Goal: Task Accomplishment & Management: Use online tool/utility

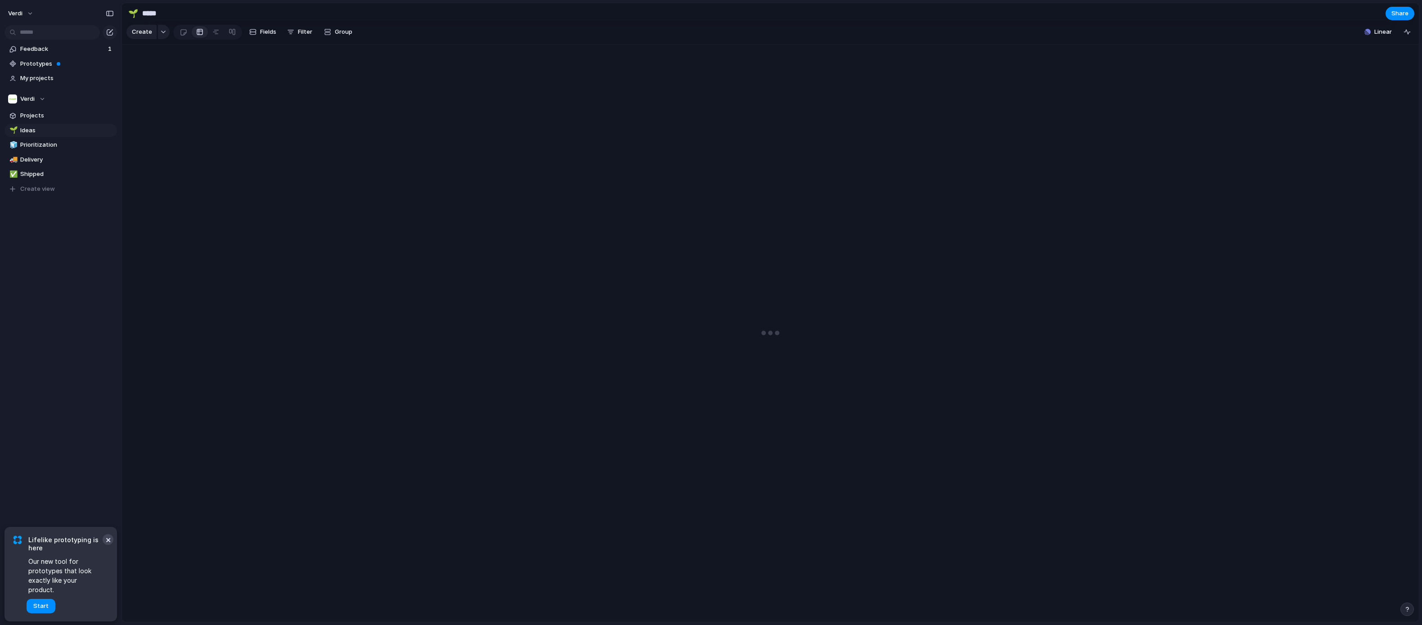
click at [108, 545] on button "×" at bounding box center [108, 539] width 11 height 11
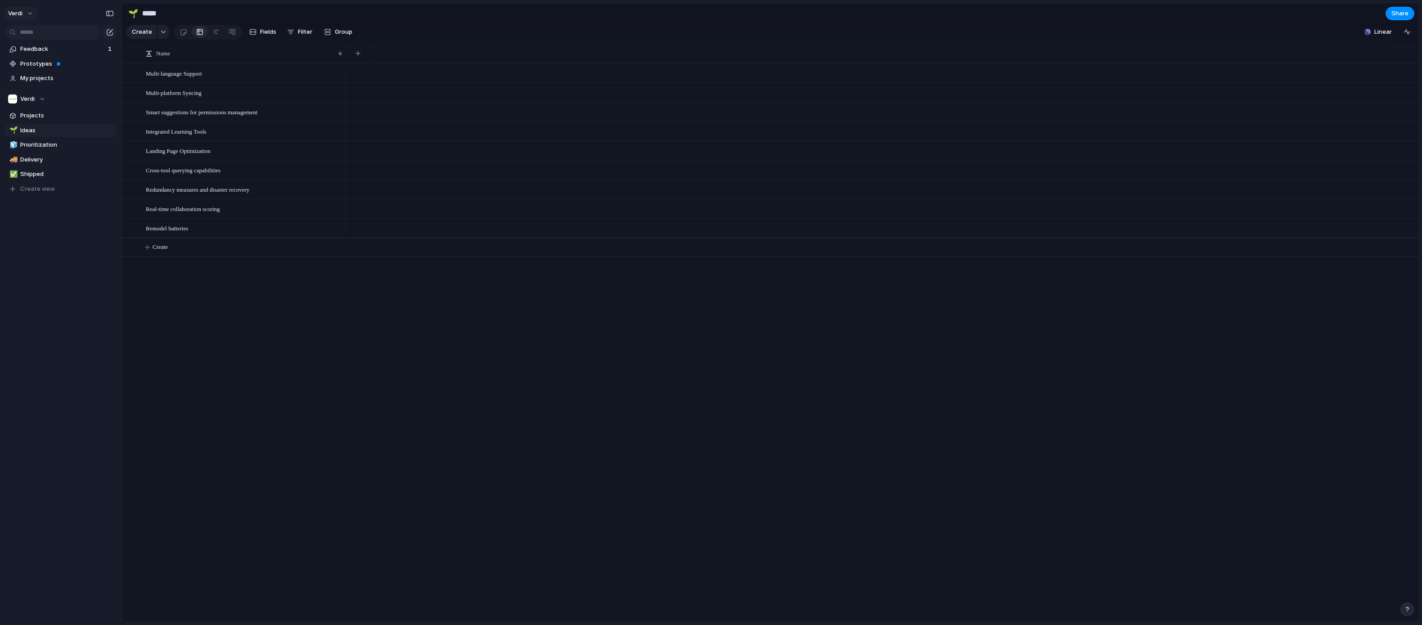
click at [17, 13] on span "Verdi" at bounding box center [15, 13] width 14 height 9
click at [109, 116] on li "Forest" at bounding box center [109, 120] width 53 height 14
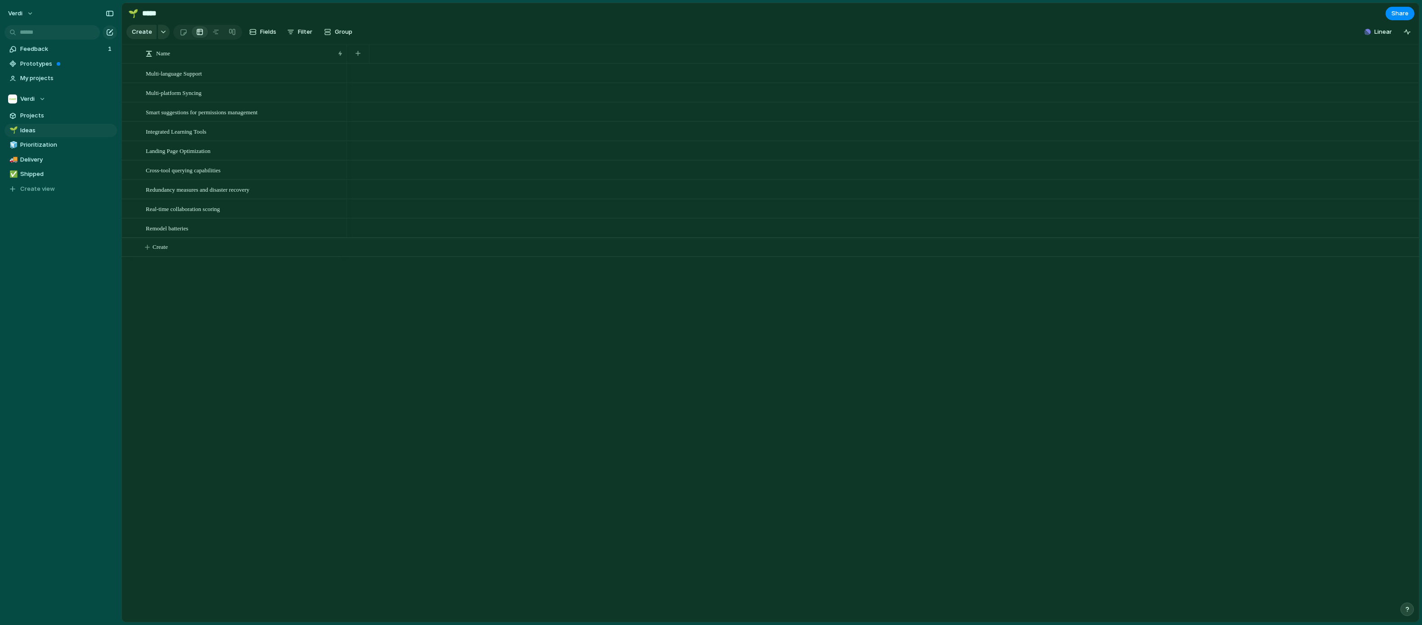
click at [25, 20] on div "Verdi" at bounding box center [61, 11] width 122 height 23
click at [24, 16] on button "Verdi" at bounding box center [21, 13] width 34 height 14
click at [117, 106] on span "Neutral dark" at bounding box center [104, 105] width 35 height 9
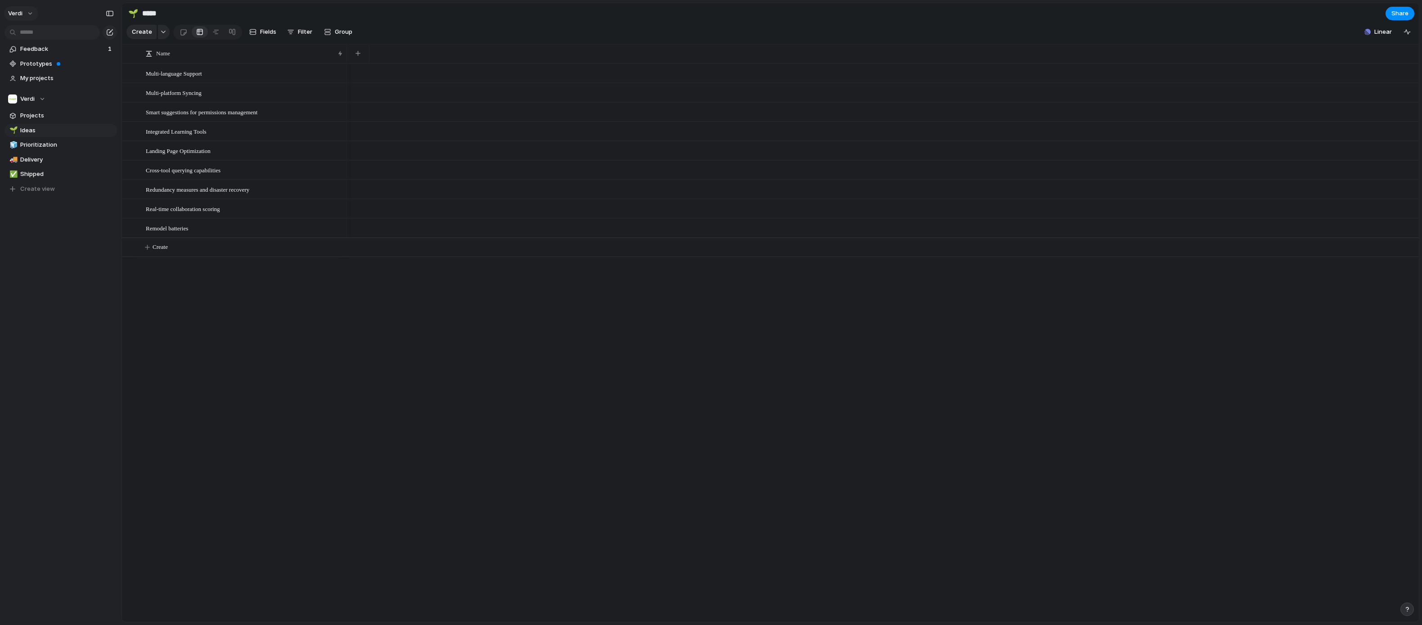
click at [20, 14] on span "Verdi" at bounding box center [15, 13] width 14 height 9
click at [102, 66] on span "System" at bounding box center [98, 62] width 22 height 9
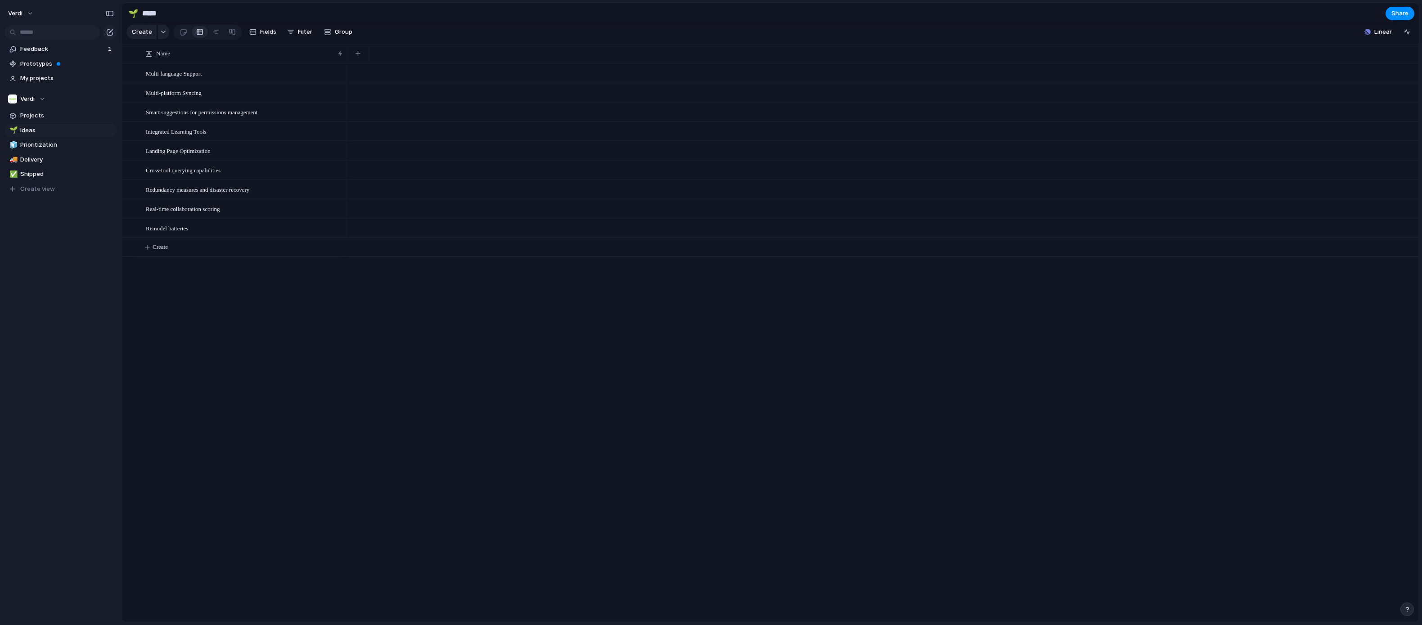
click at [1332, 8] on section "🌱 ***** Share" at bounding box center [770, 13] width 1297 height 20
click at [23, 13] on button "Verdi" at bounding box center [21, 13] width 34 height 14
click at [46, 36] on li "Settings" at bounding box center [43, 34] width 75 height 14
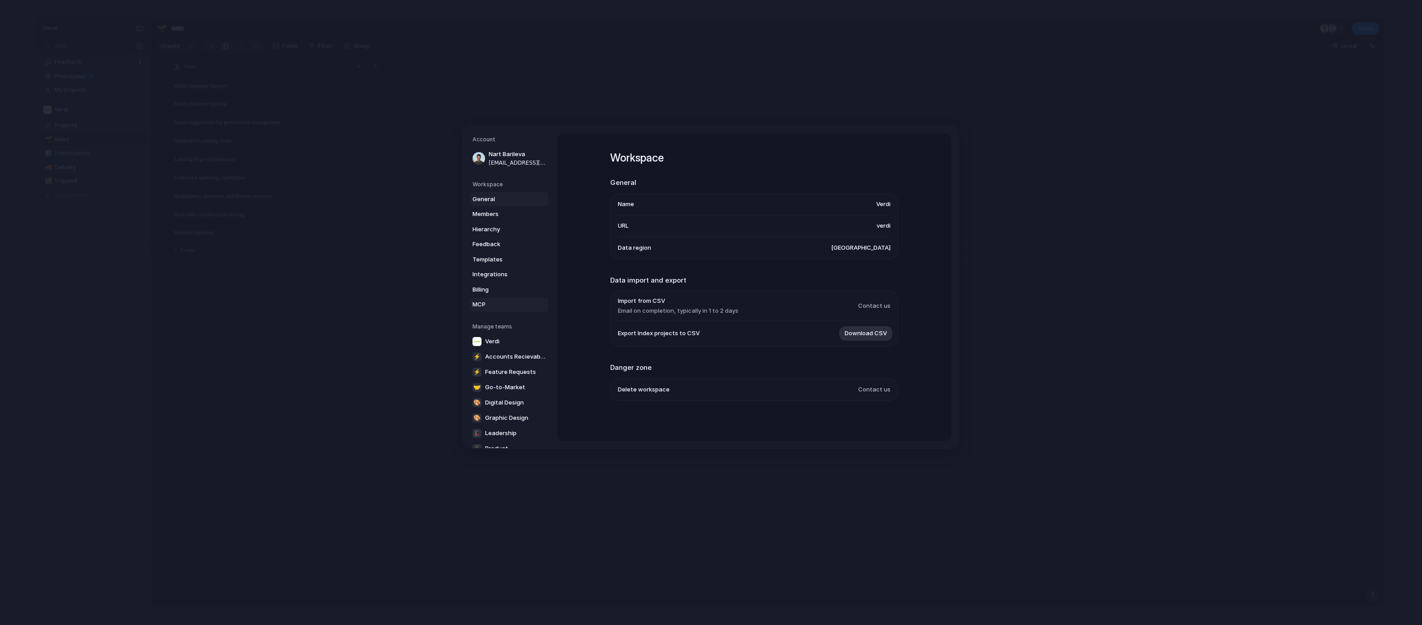
click at [503, 307] on span "MCP" at bounding box center [502, 304] width 58 height 9
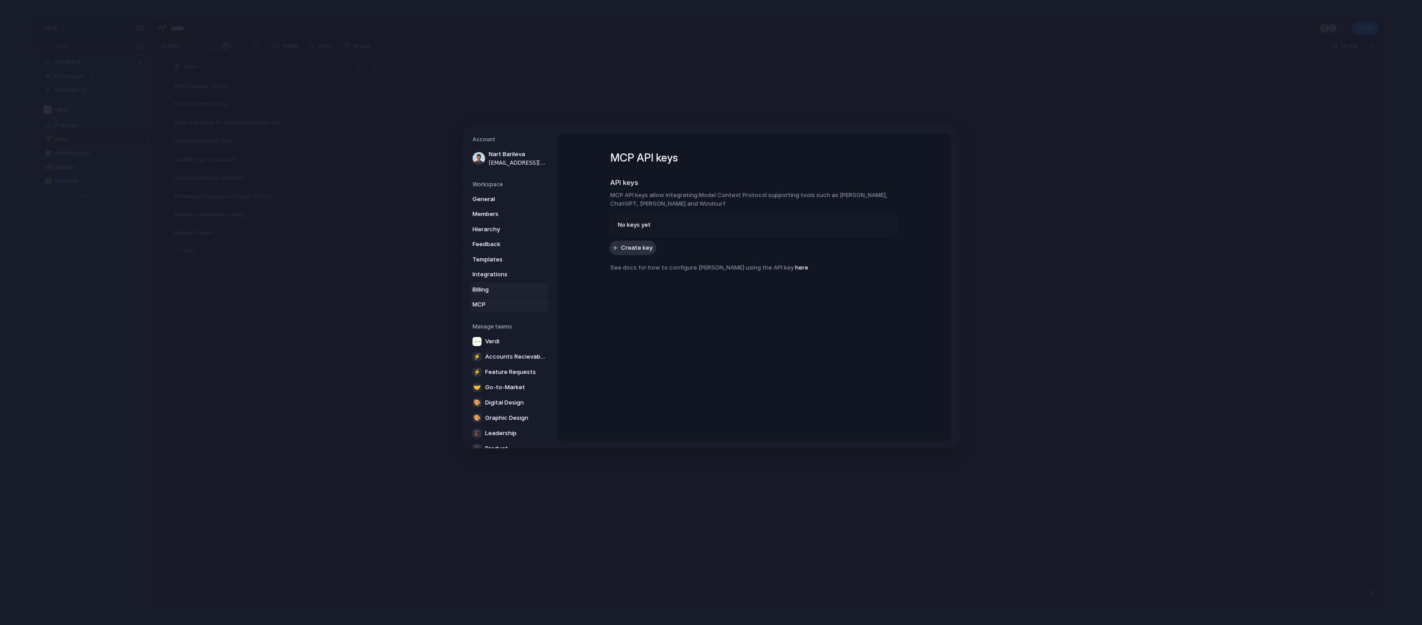
click at [504, 293] on span "Billing" at bounding box center [502, 289] width 58 height 9
click at [504, 277] on span "Integrations" at bounding box center [502, 274] width 58 height 9
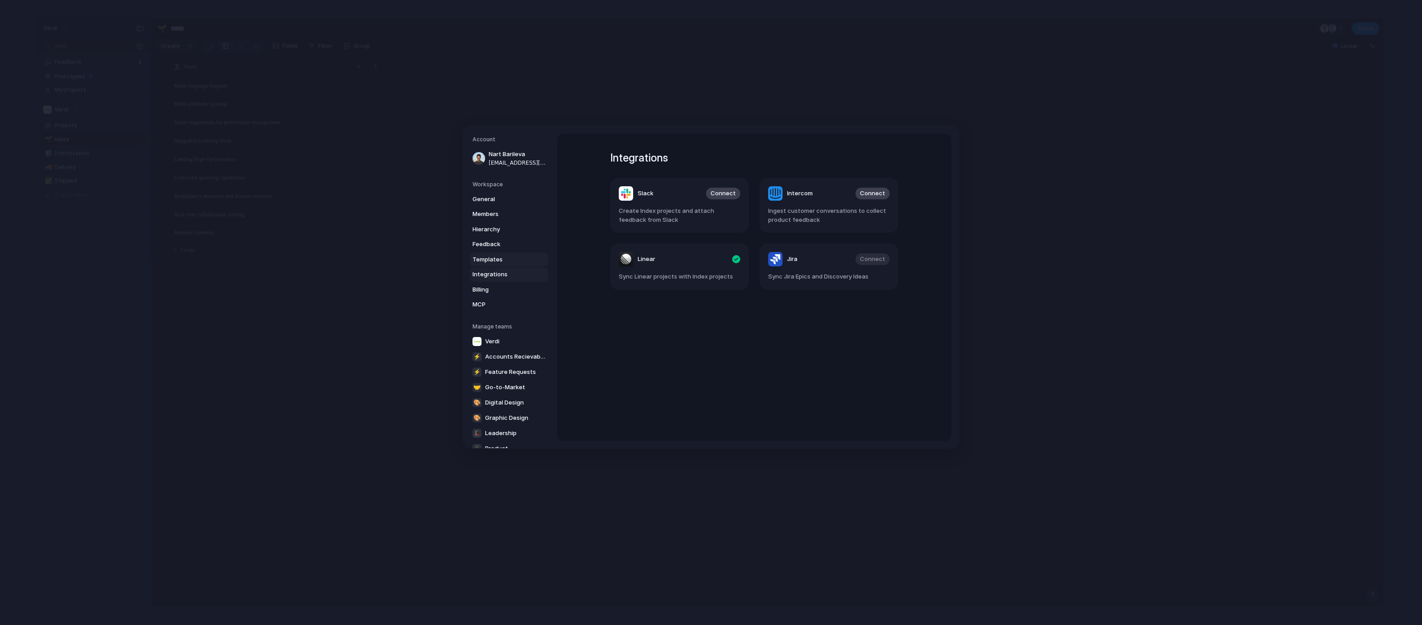
click at [506, 256] on span "Templates" at bounding box center [502, 259] width 58 height 9
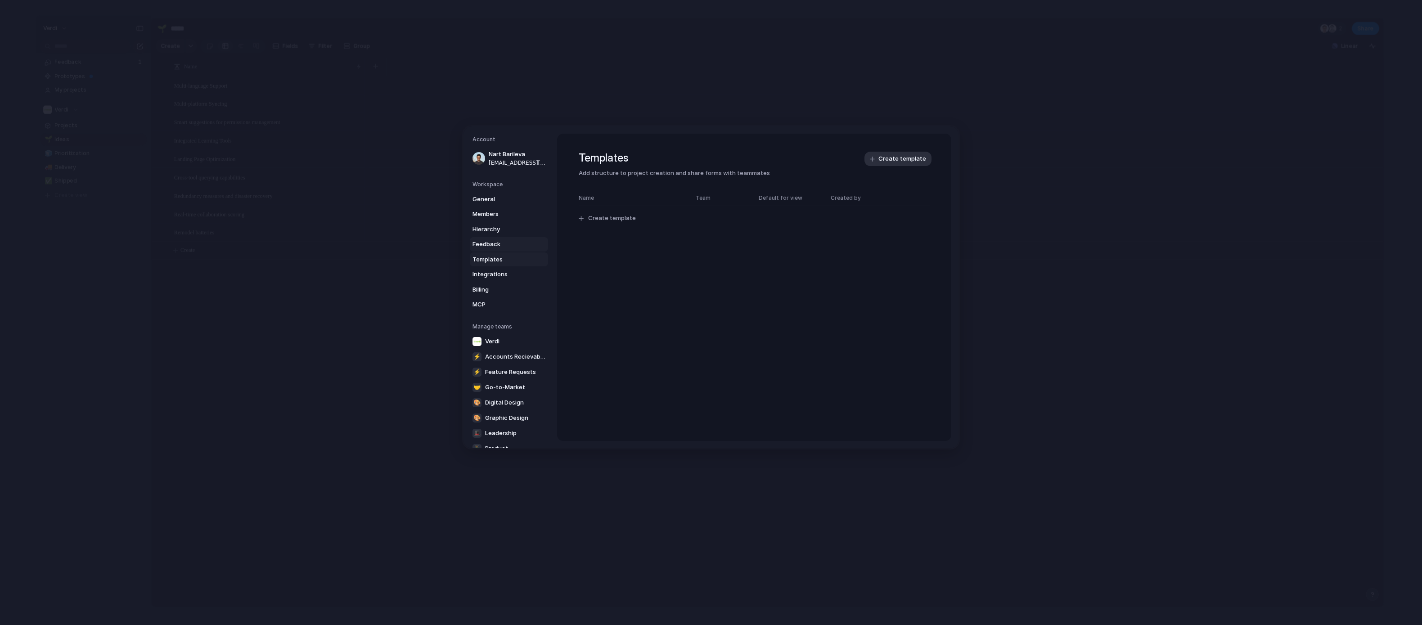
click at [506, 245] on span "Feedback" at bounding box center [502, 244] width 58 height 9
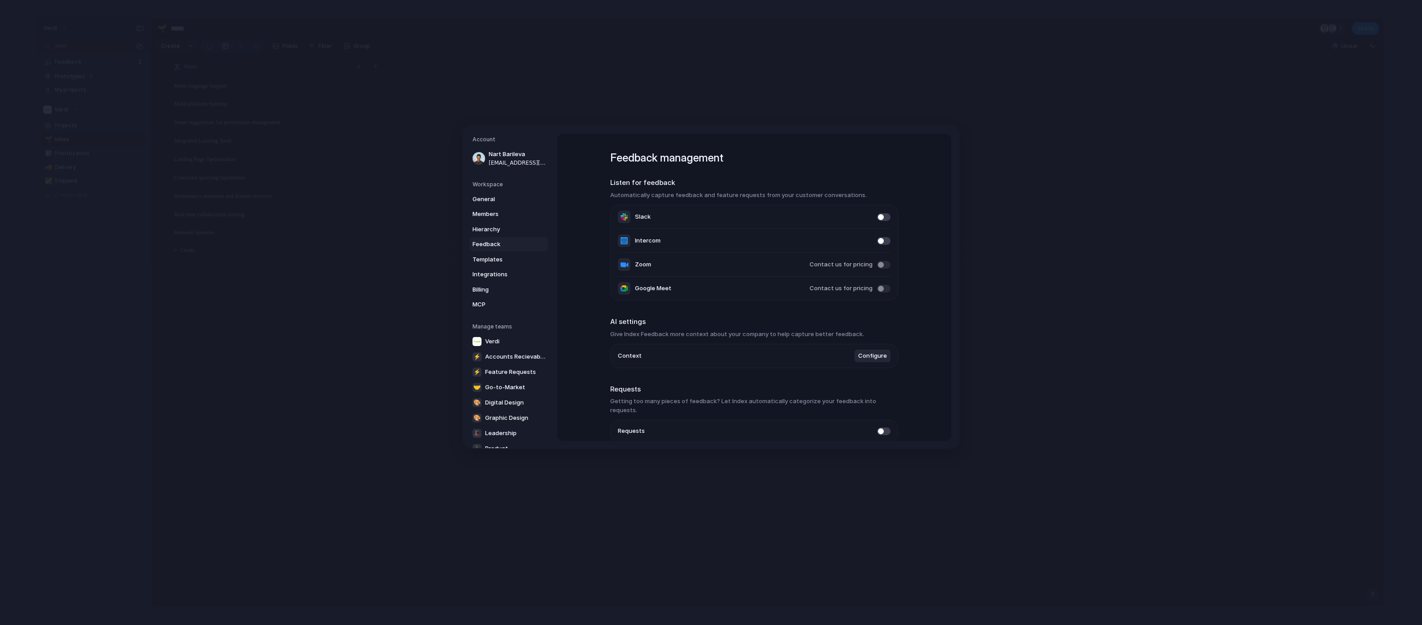
click at [578, 251] on div "Feedback management Listen for feedback Automatically capture feedback and feat…" at bounding box center [754, 287] width 394 height 307
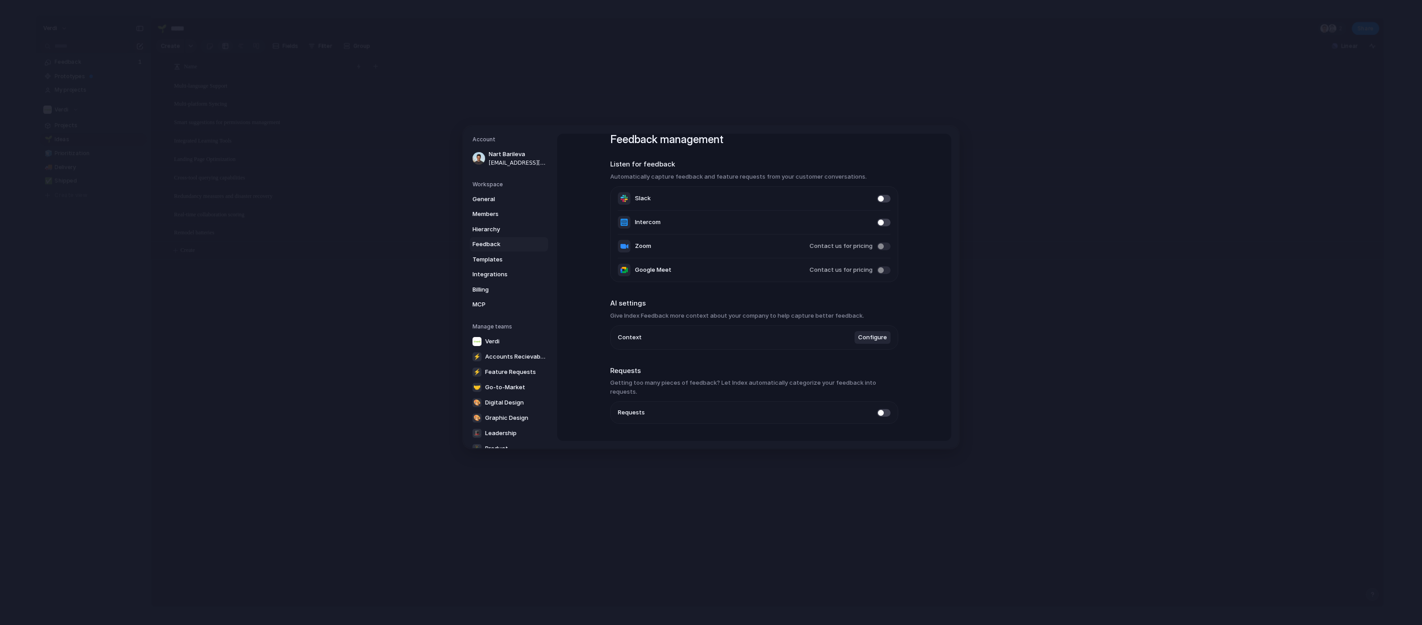
scroll to position [33, 0]
click at [690, 319] on li "Context Configure" at bounding box center [754, 322] width 273 height 23
click at [691, 301] on h3 "Give Index Feedback more context about your company to help capture better feed…" at bounding box center [754, 301] width 288 height 9
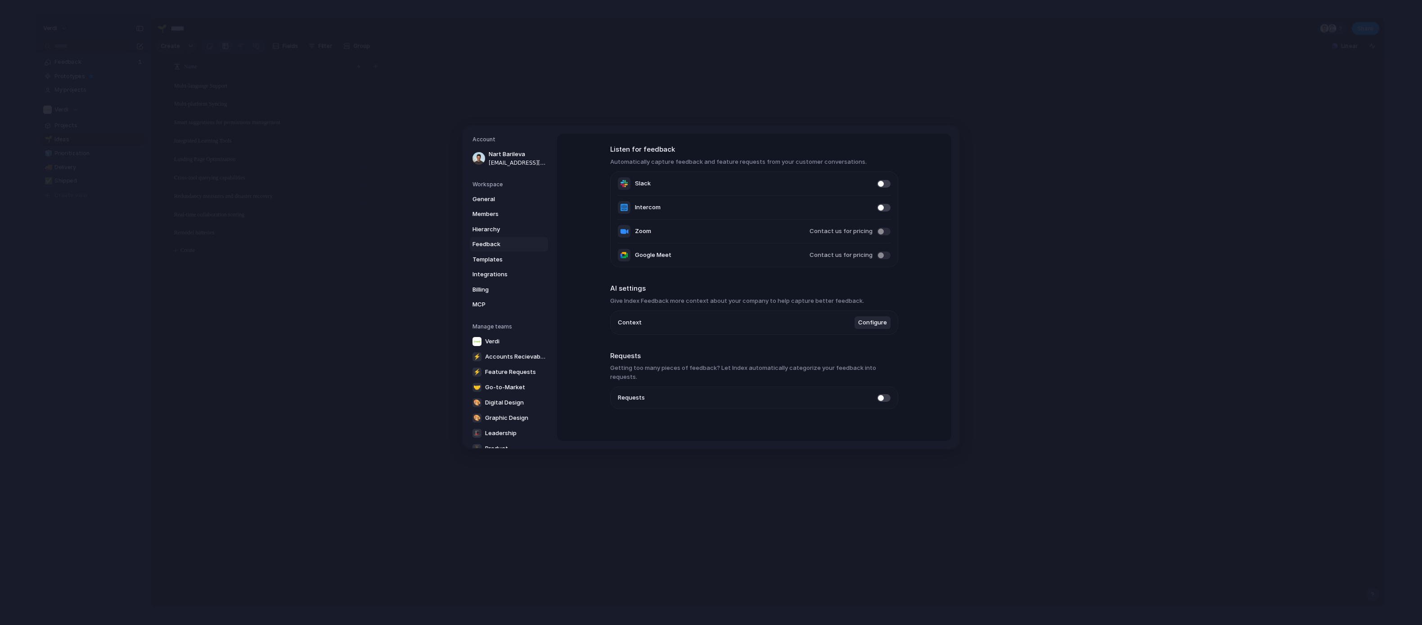
click at [689, 298] on h3 "Give Index Feedback more context about your company to help capture better feed…" at bounding box center [754, 301] width 288 height 9
click at [510, 225] on span "Hierarchy" at bounding box center [502, 229] width 58 height 9
click at [508, 216] on span "Members" at bounding box center [502, 214] width 58 height 9
click at [506, 201] on span "General" at bounding box center [502, 199] width 58 height 9
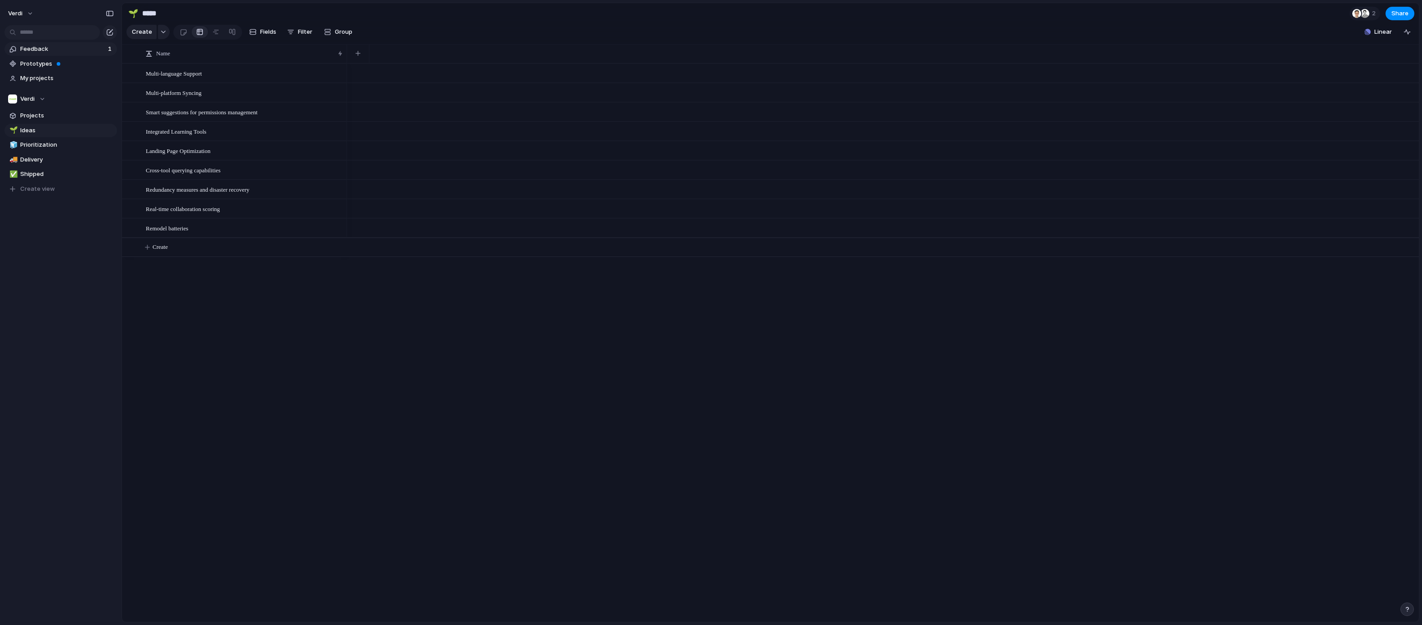
click at [33, 46] on span "Feedback" at bounding box center [62, 49] width 85 height 9
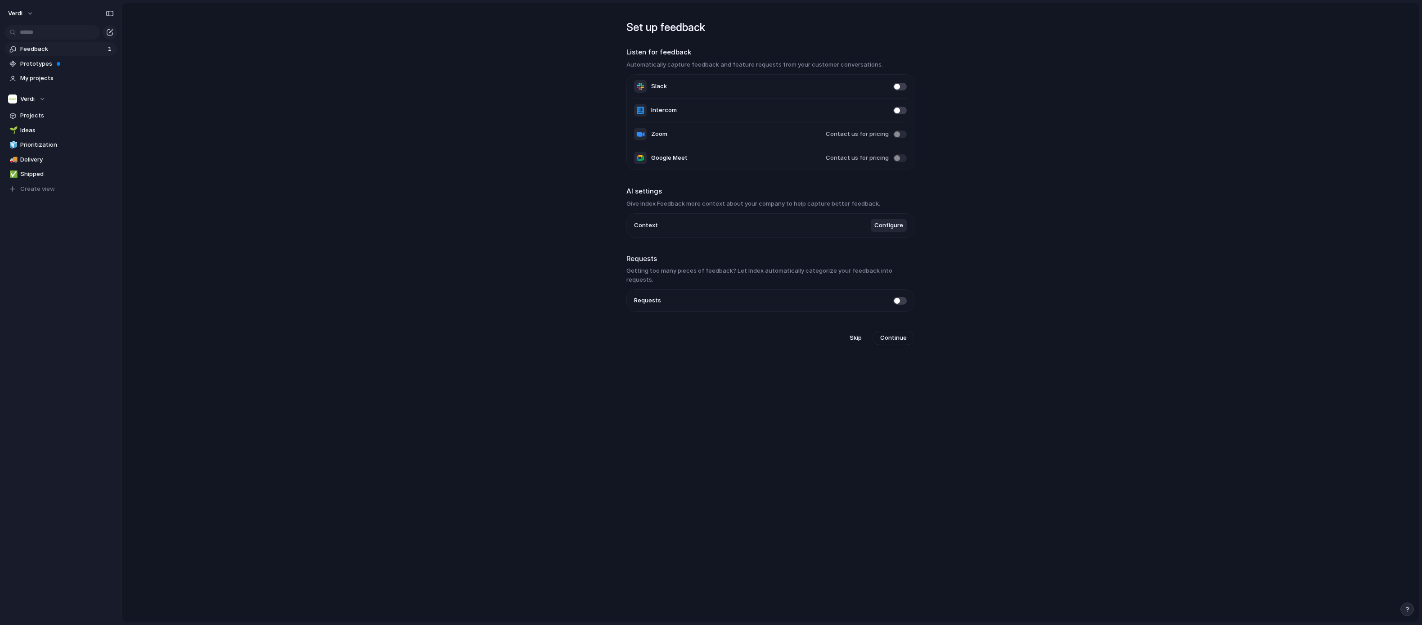
click at [459, 55] on main "Set up feedback Listen for feedback Automatically capture feedback and feature …" at bounding box center [771, 313] width 1298 height 620
click at [799, 207] on h3 "Give Index Feedback more context about your company to help capture better feed…" at bounding box center [771, 203] width 288 height 9
click at [799, 204] on h3 "Give Index Feedback more context about your company to help capture better feed…" at bounding box center [771, 203] width 288 height 9
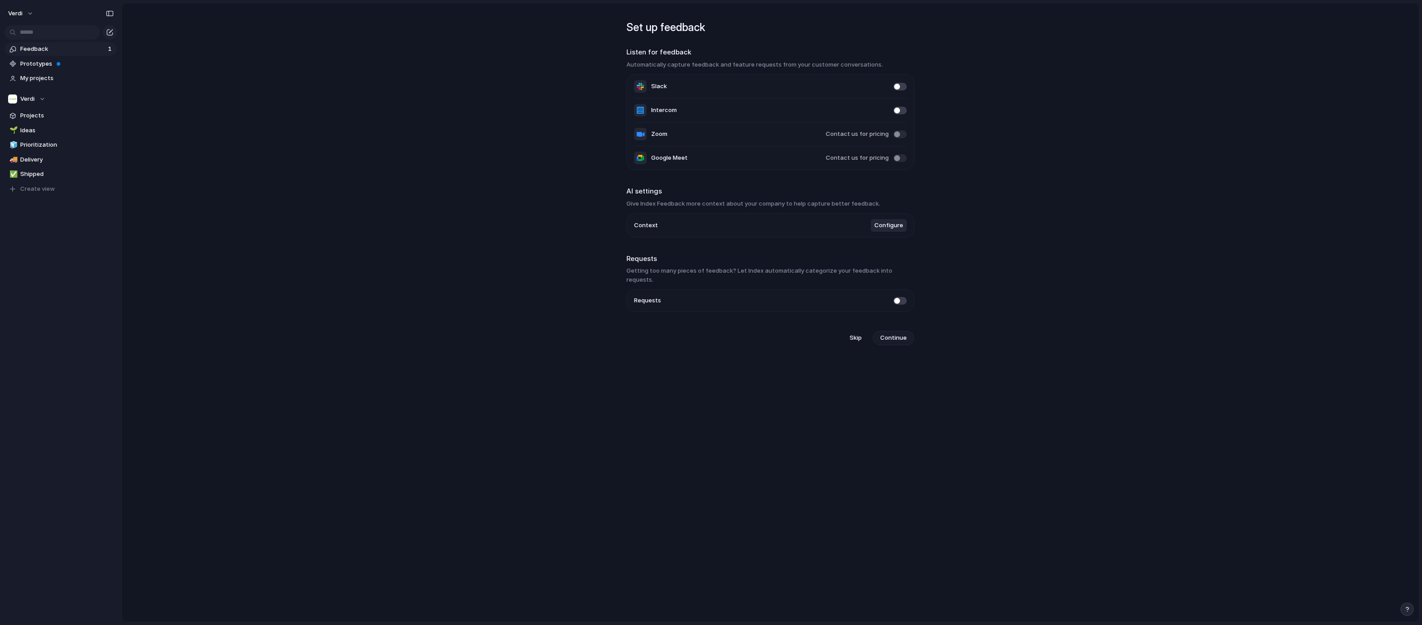
click at [892, 334] on span "Continue" at bounding box center [894, 338] width 27 height 9
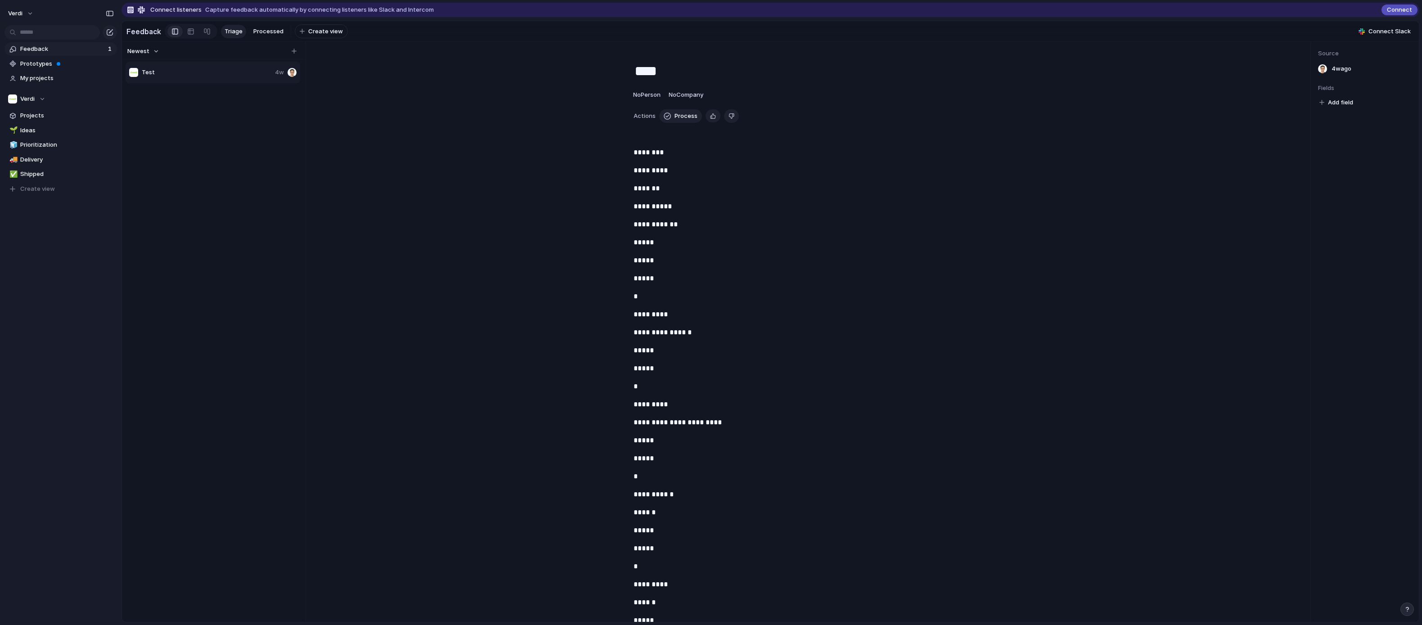
click at [148, 32] on h2 "Feedback" at bounding box center [143, 31] width 35 height 11
click at [26, 9] on button "Verdi" at bounding box center [21, 13] width 34 height 14
click at [106, 13] on div "Settings Invite members Change theme Sign out" at bounding box center [711, 312] width 1422 height 625
click at [1347, 73] on span "[DATE]" at bounding box center [1342, 68] width 20 height 9
click at [1337, 72] on span "[DATE]" at bounding box center [1342, 68] width 20 height 9
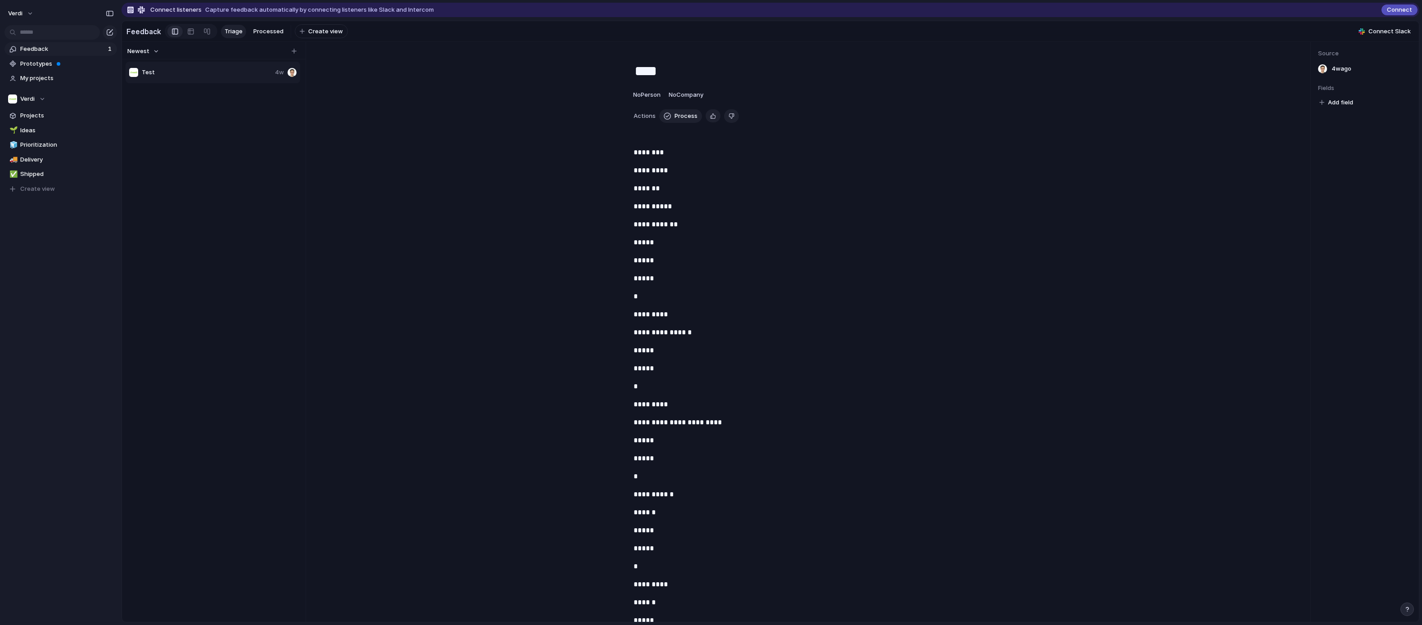
click at [1337, 72] on span "[DATE]" at bounding box center [1342, 68] width 20 height 9
click at [235, 93] on div "Copy link Delete" at bounding box center [711, 312] width 1422 height 625
click at [151, 52] on button "Newest" at bounding box center [143, 51] width 35 height 12
click at [151, 52] on div "Newest Oldest" at bounding box center [711, 312] width 1422 height 625
click at [42, 63] on span "Prototypes" at bounding box center [67, 63] width 94 height 9
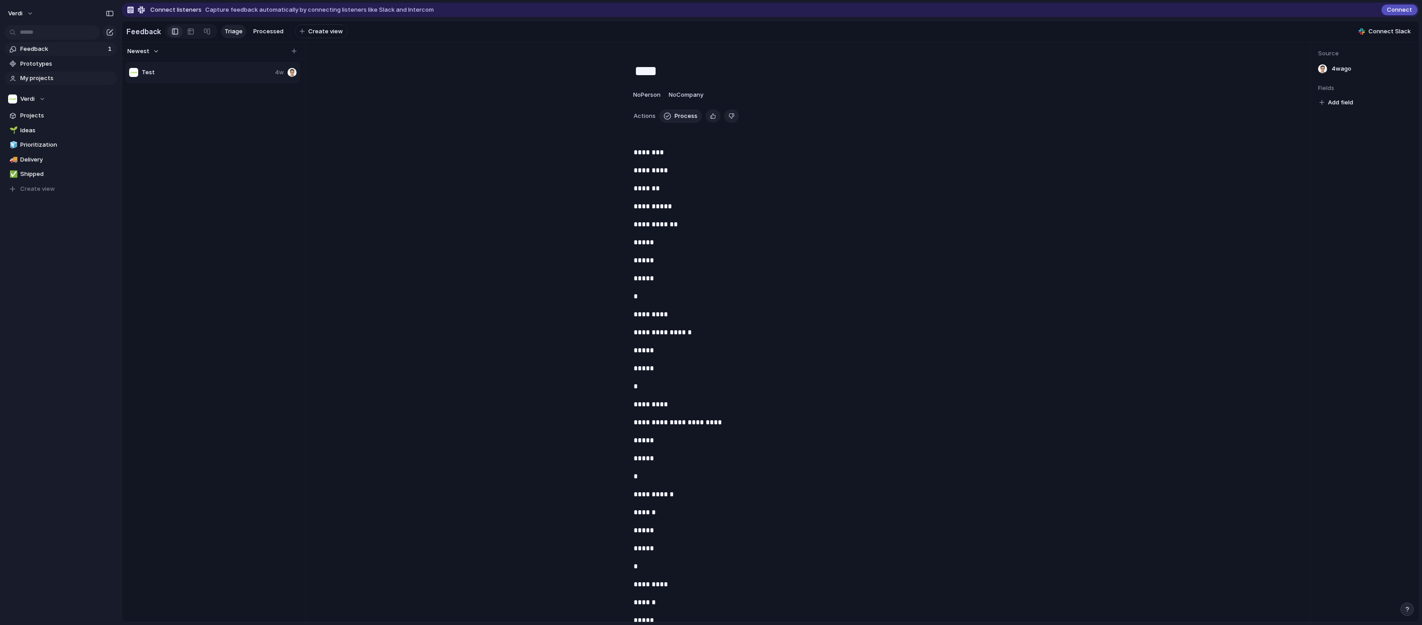
click at [29, 80] on span "My projects" at bounding box center [67, 78] width 94 height 9
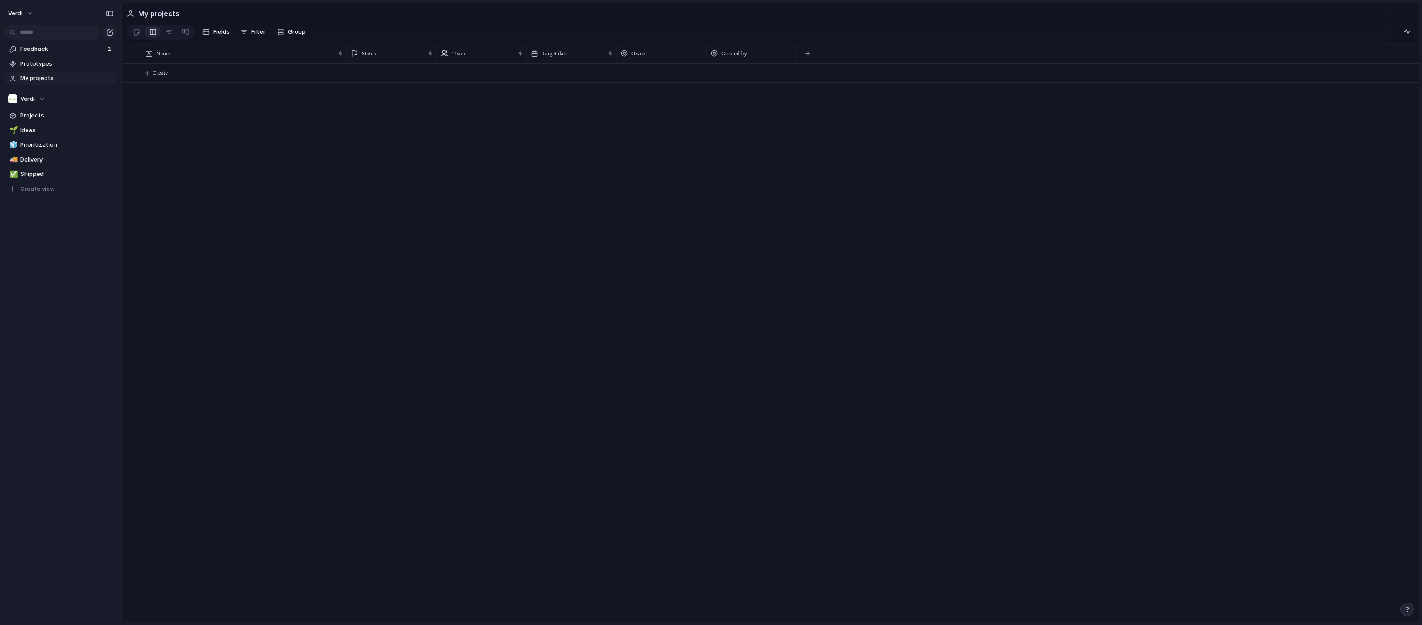
click at [132, 9] on div "My projects" at bounding box center [152, 14] width 53 height 18
click at [137, 27] on div at bounding box center [137, 32] width 8 height 15
click at [151, 34] on div at bounding box center [152, 32] width 7 height 14
click at [62, 48] on span "Feedback" at bounding box center [62, 49] width 85 height 9
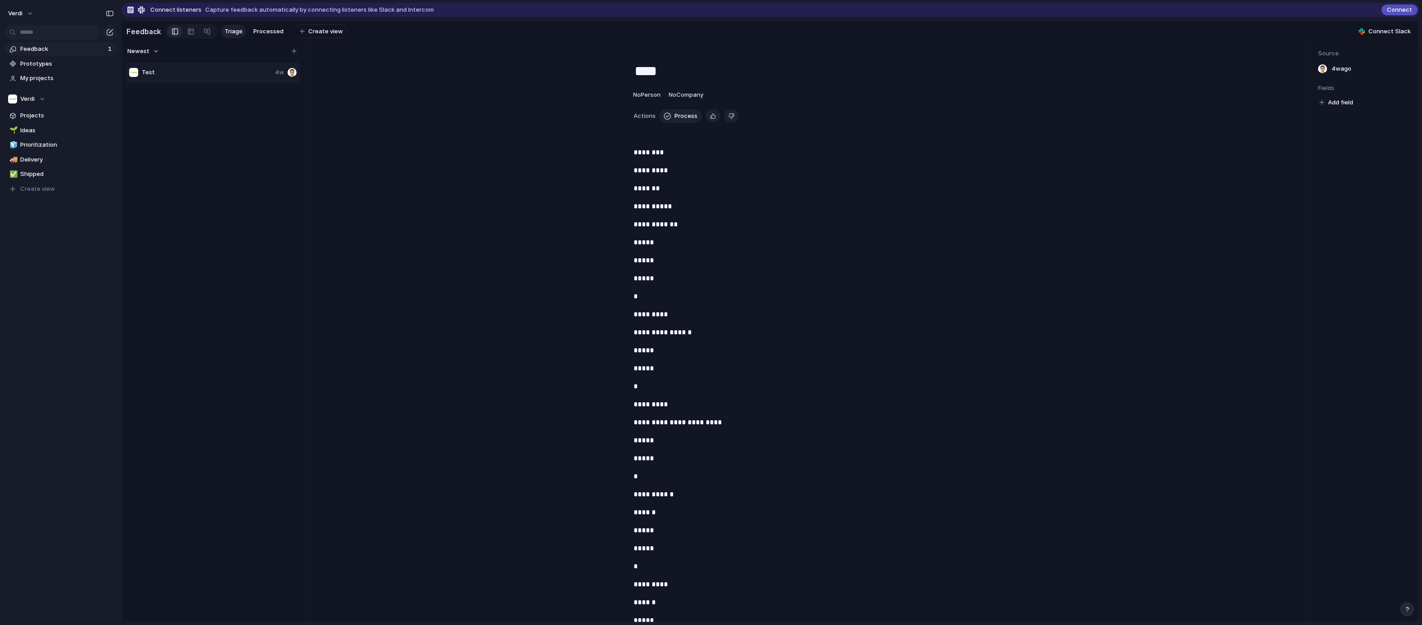
click at [640, 155] on strong "********" at bounding box center [649, 152] width 30 height 7
click at [689, 119] on span "Process" at bounding box center [686, 116] width 23 height 9
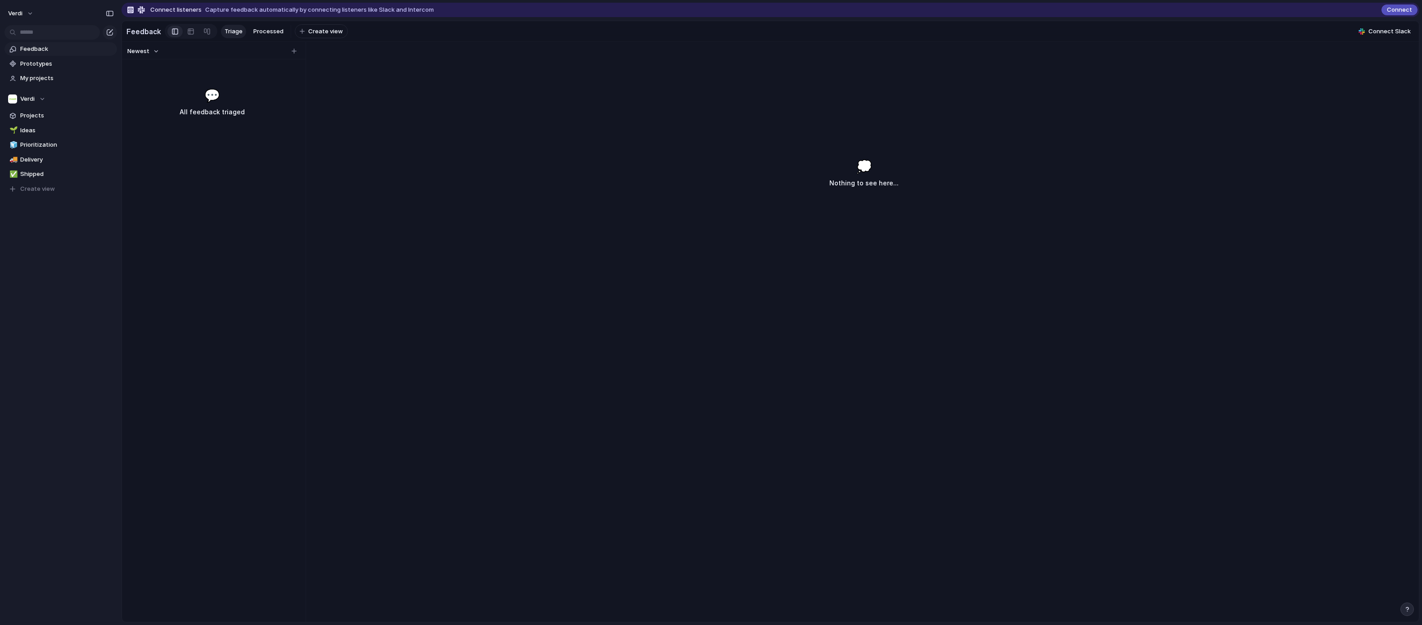
click at [150, 57] on button "Newest" at bounding box center [143, 51] width 35 height 12
click at [253, 31] on div "Newest Oldest" at bounding box center [711, 312] width 1422 height 625
click at [257, 32] on span "Processed" at bounding box center [268, 31] width 30 height 9
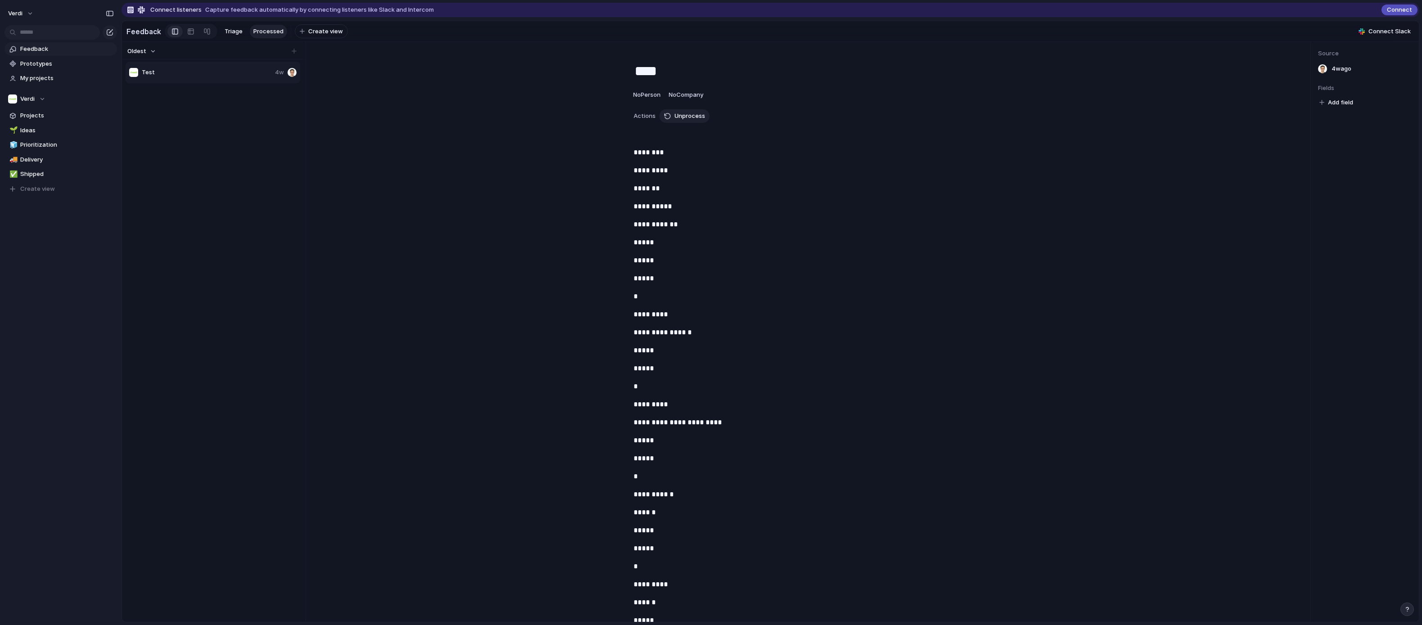
click at [651, 156] on strong "********" at bounding box center [649, 152] width 30 height 7
click at [677, 121] on span "Unprocess" at bounding box center [690, 116] width 31 height 9
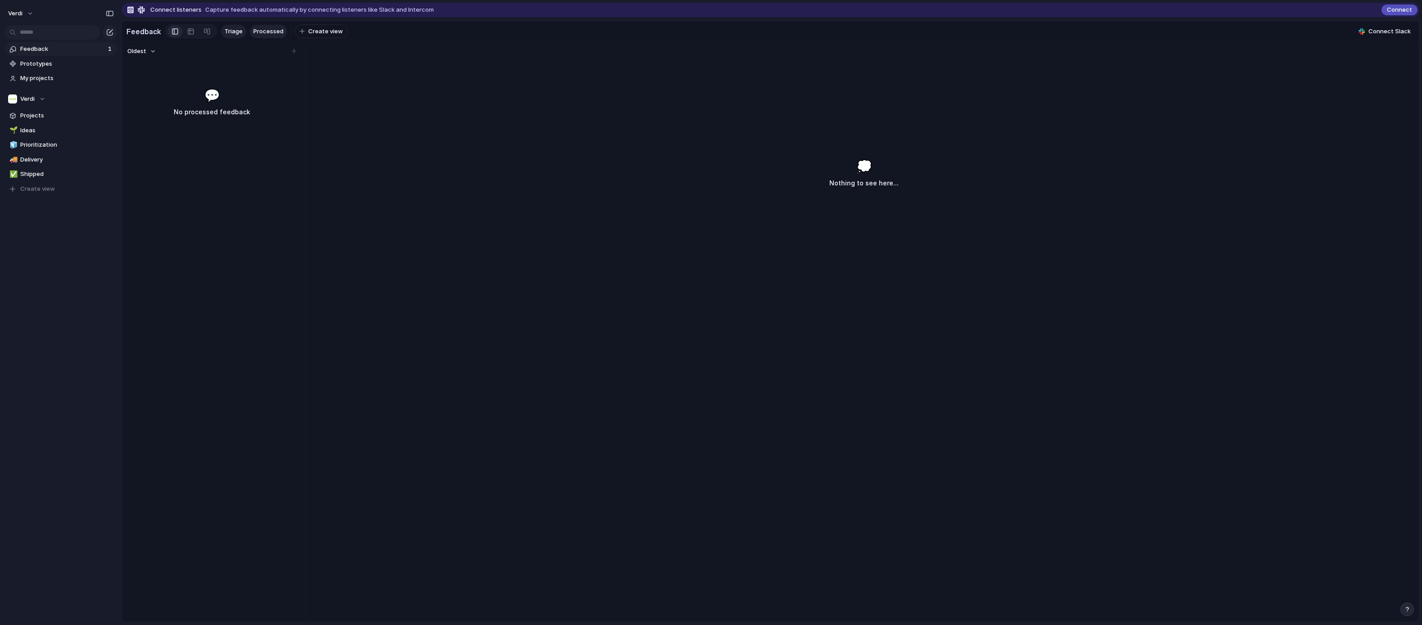
click at [233, 32] on span "Triage" at bounding box center [234, 31] width 18 height 9
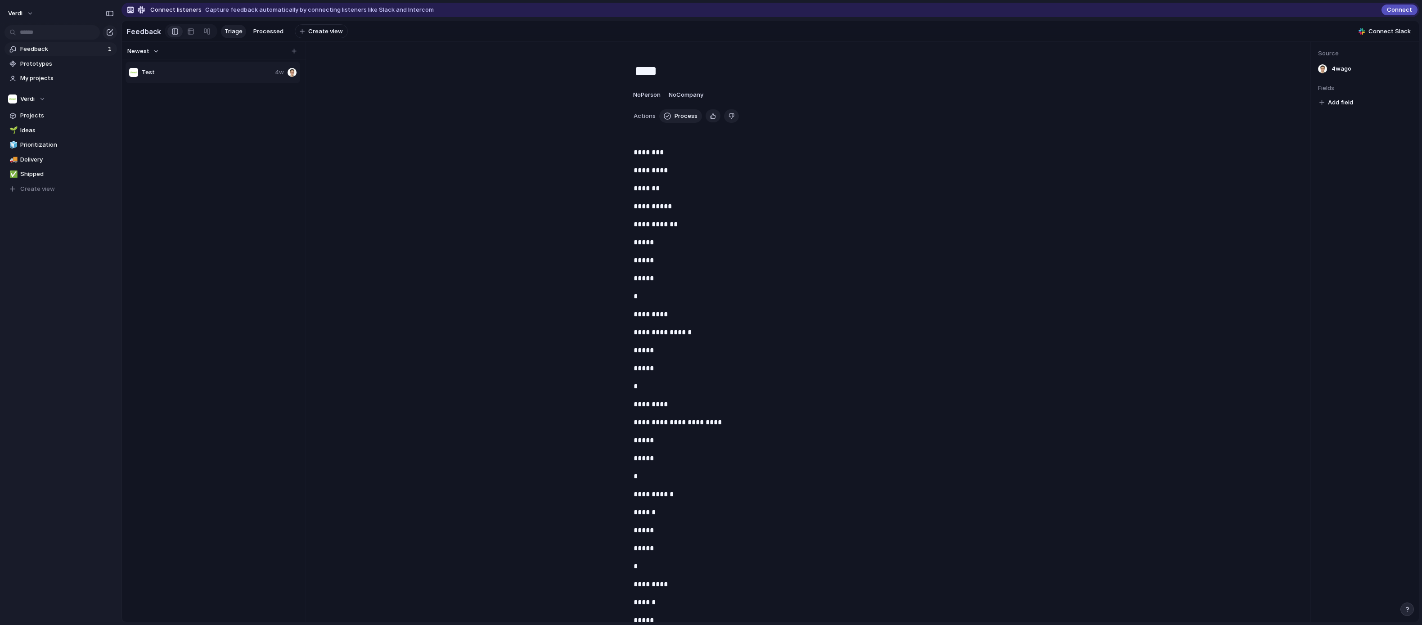
click at [647, 156] on strong "********" at bounding box center [649, 152] width 30 height 7
click at [611, 142] on span "Headings" at bounding box center [601, 138] width 27 height 9
click at [666, 154] on div "H1 H2 H3 Text" at bounding box center [711, 312] width 1422 height 625
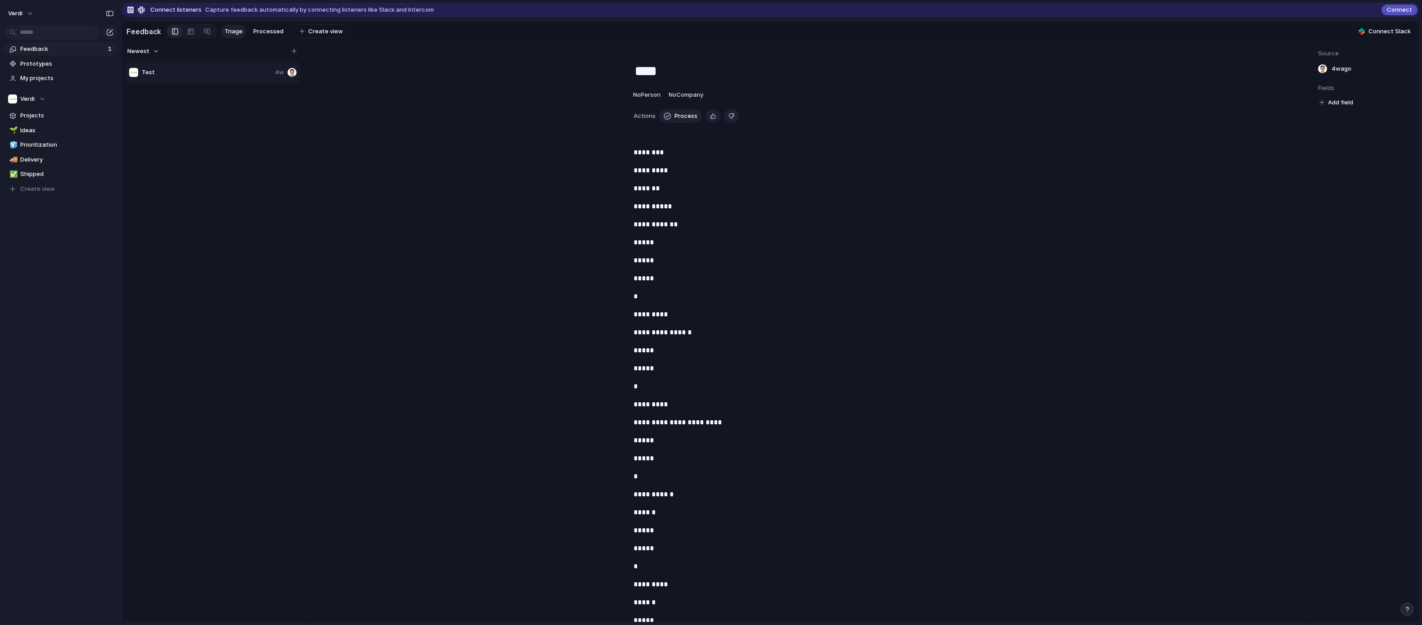
click at [45, 48] on span "Feedback" at bounding box center [62, 49] width 85 height 9
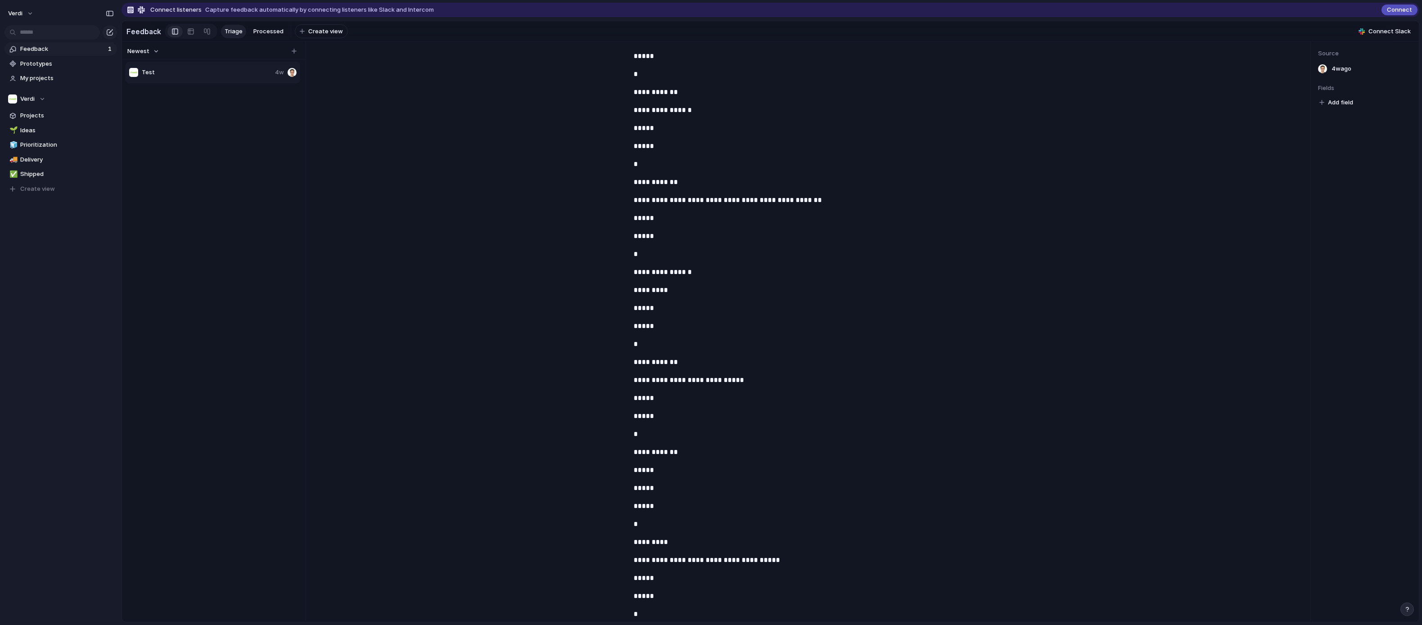
scroll to position [13081, 0]
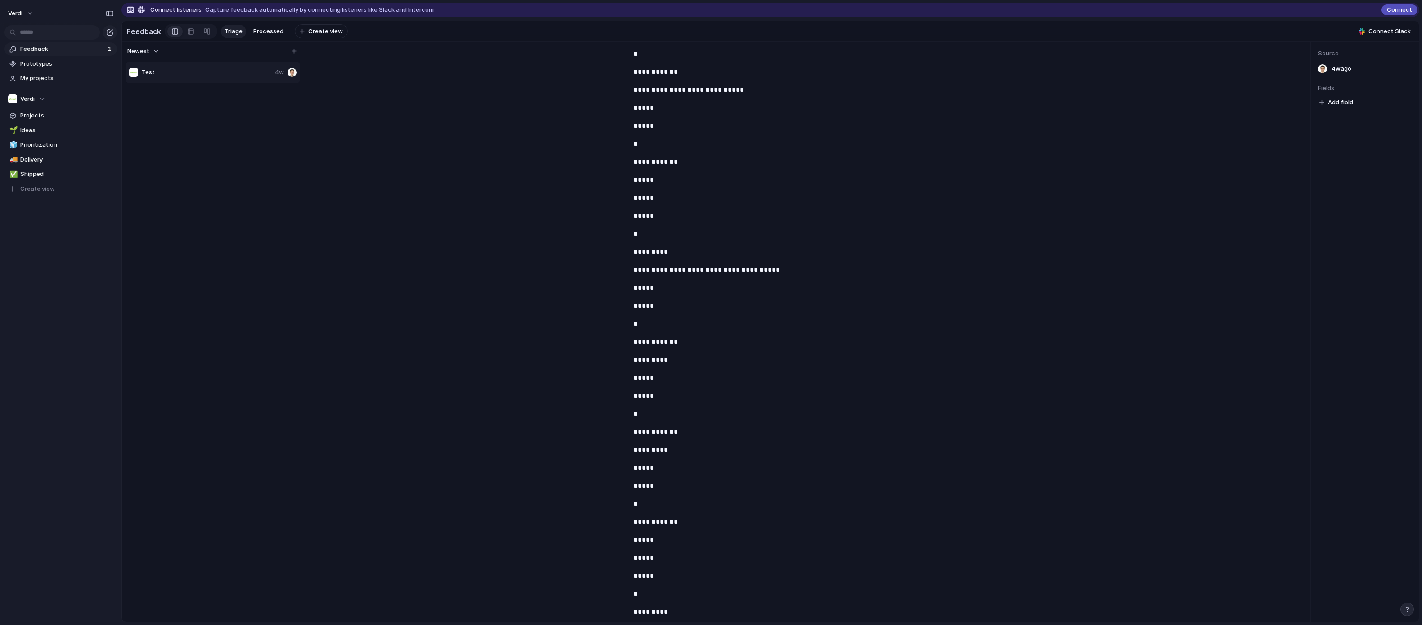
click at [663, 157] on p "**********" at bounding box center [810, 162] width 353 height 11
click at [734, 124] on button "button" at bounding box center [734, 126] width 18 height 14
click at [734, 124] on button "button" at bounding box center [735, 127] width 18 height 14
click at [722, 157] on p "**********" at bounding box center [810, 162] width 353 height 11
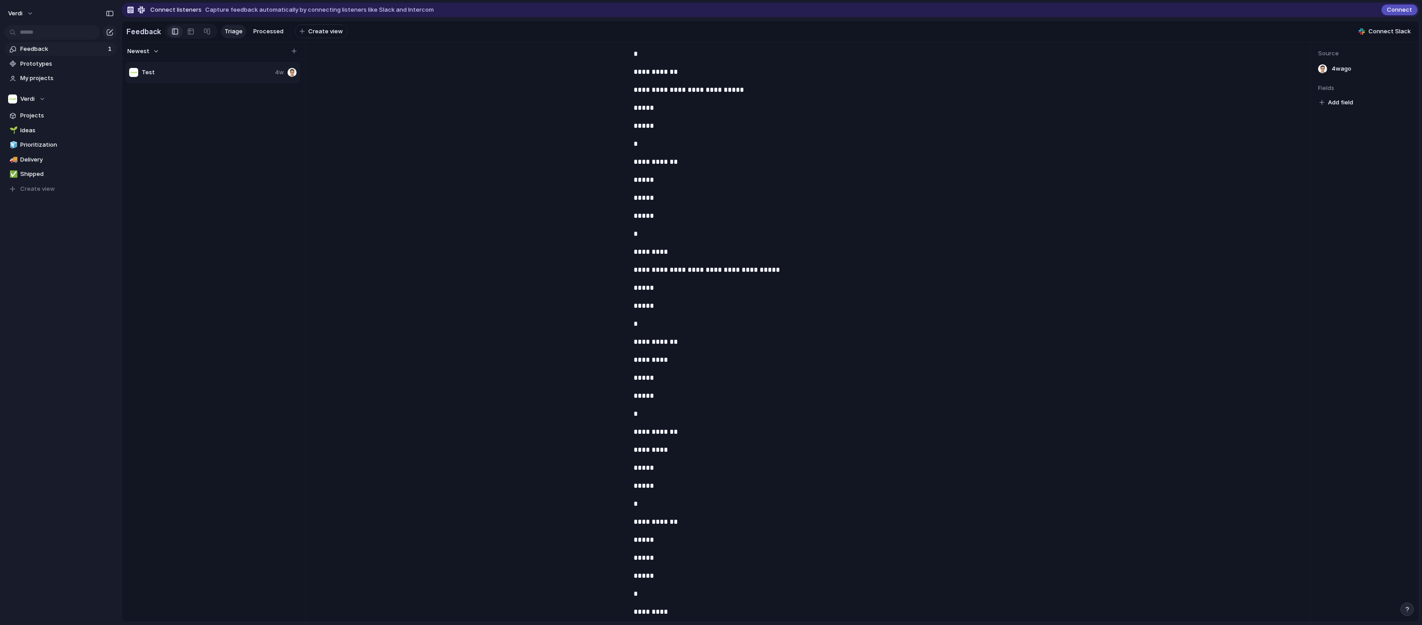
click at [223, 134] on div "Test 4w" at bounding box center [214, 347] width 176 height 573
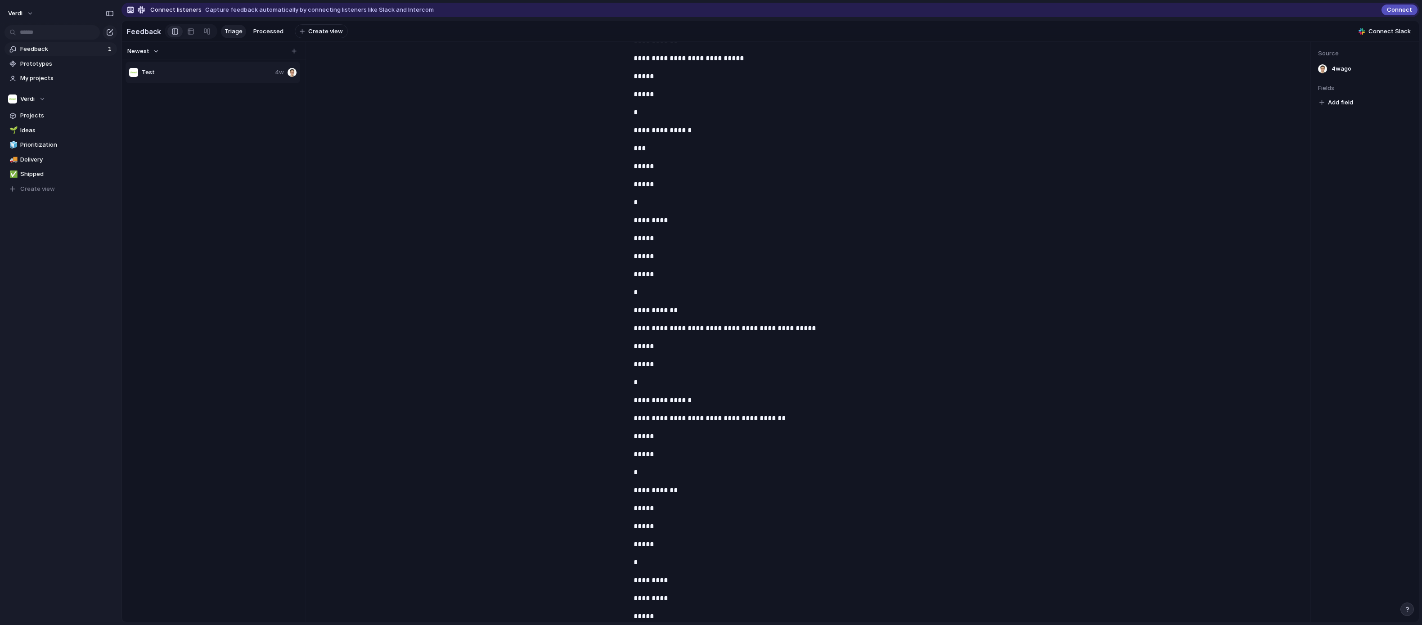
scroll to position [6277, 0]
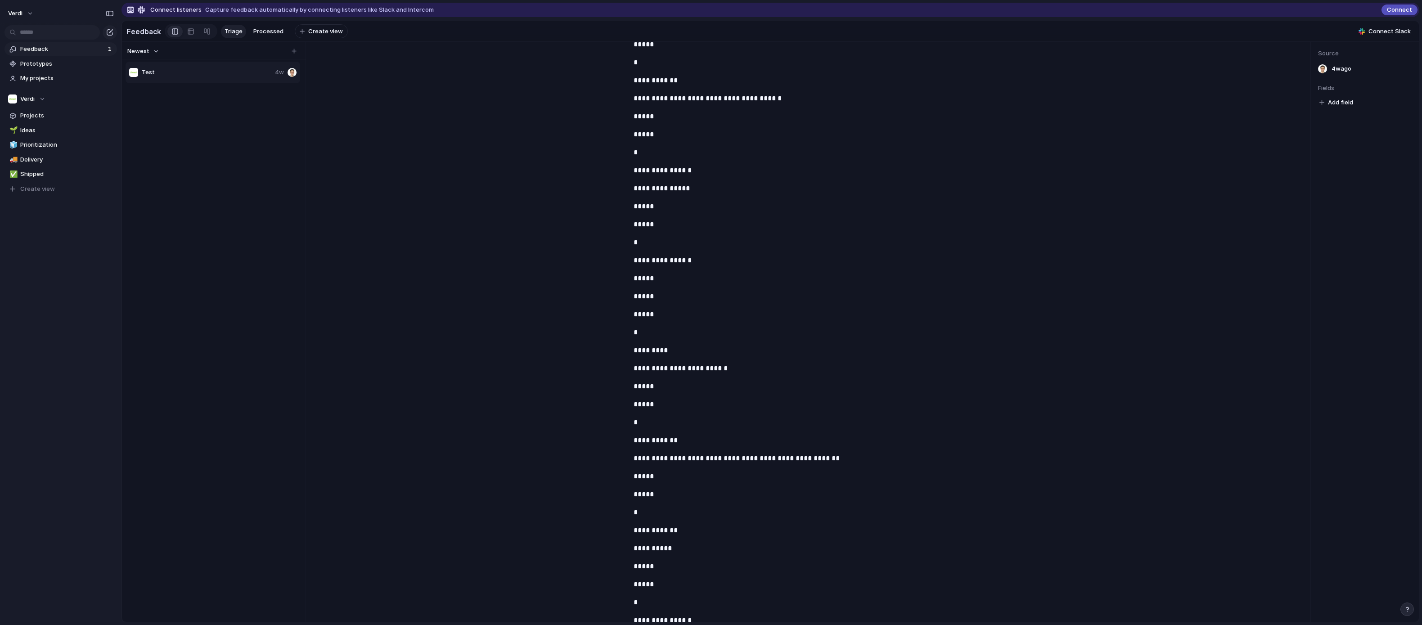
click at [1346, 107] on span "Add field" at bounding box center [1340, 102] width 25 height 9
click at [1346, 107] on div "No results found" at bounding box center [711, 312] width 1422 height 625
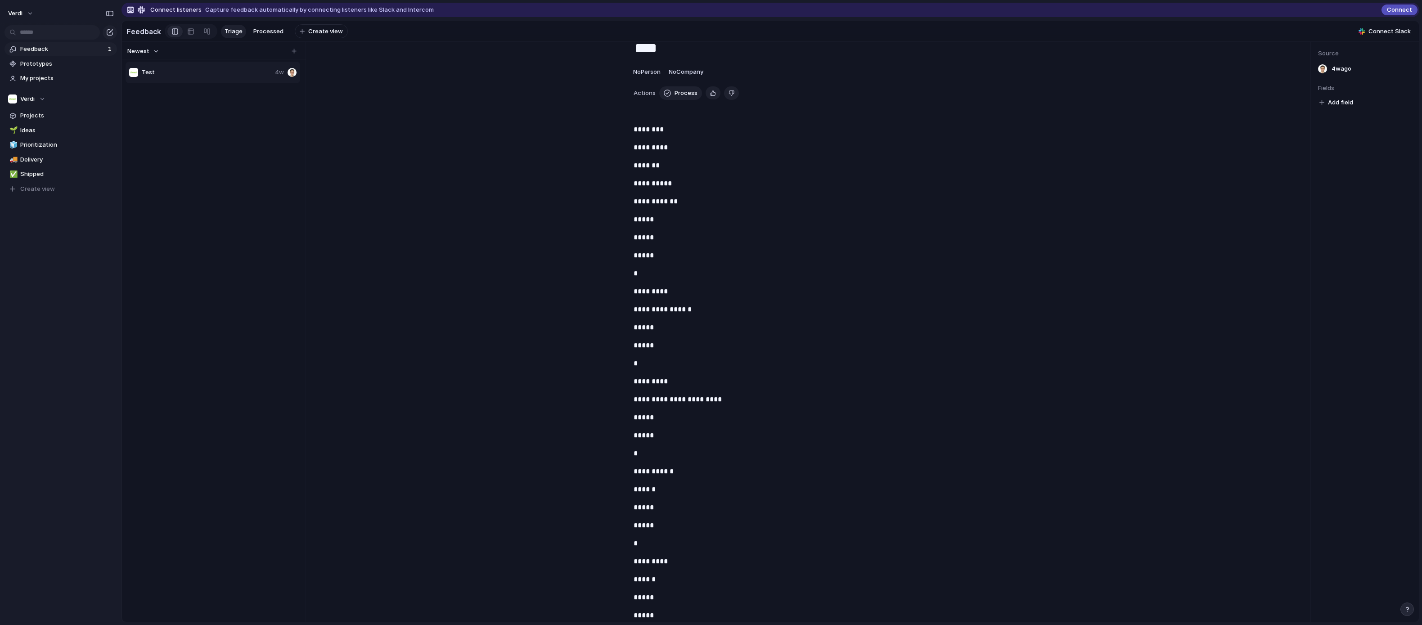
scroll to position [0, 0]
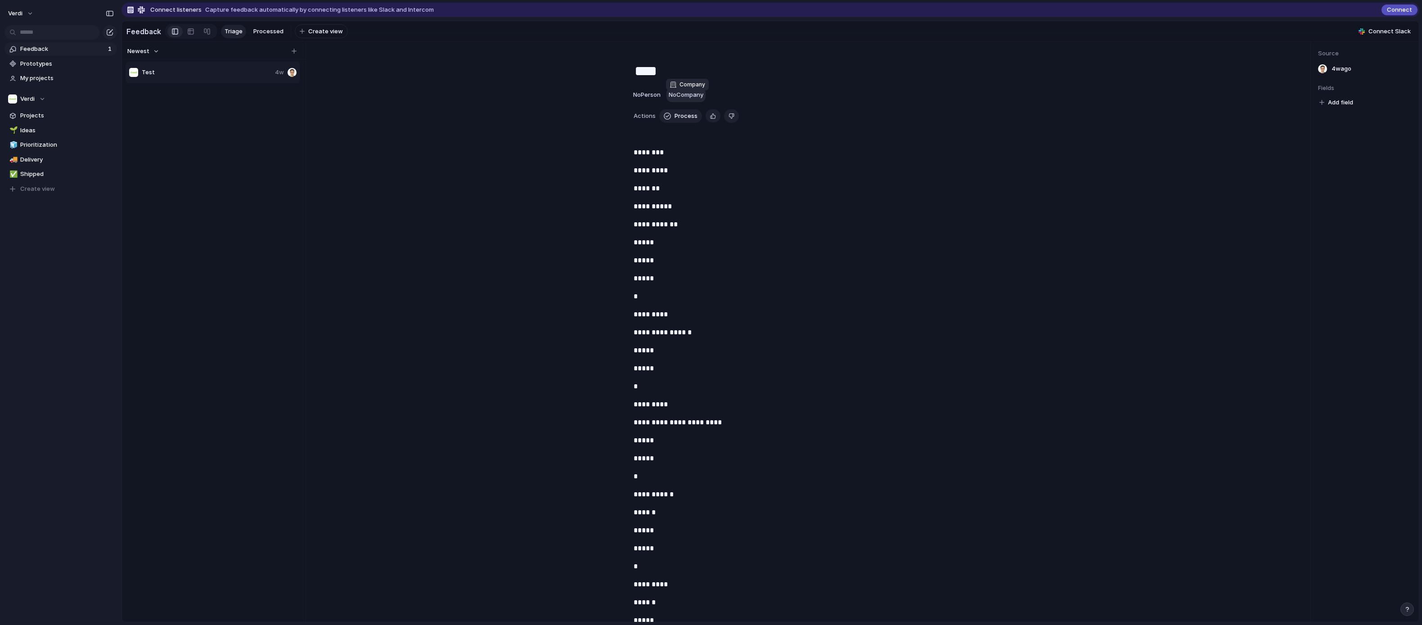
click at [677, 98] on span "No Company" at bounding box center [686, 94] width 35 height 7
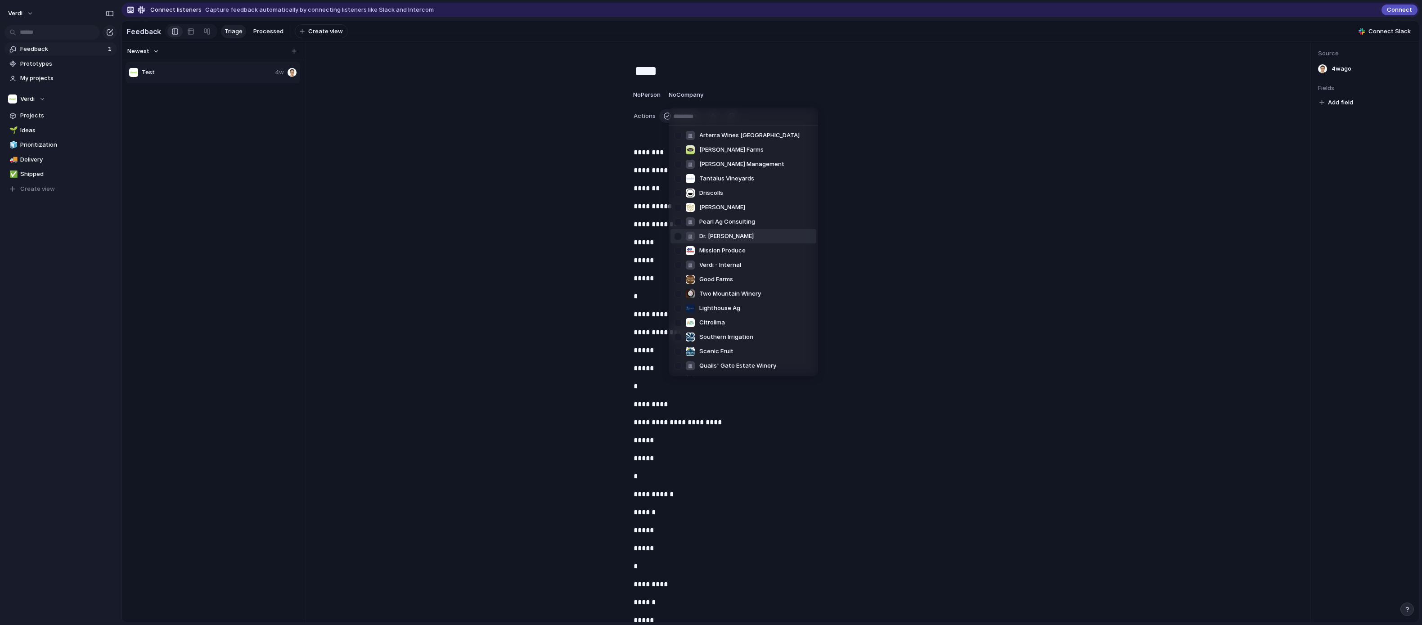
scroll to position [86, 0]
click at [642, 98] on div "Arterra Wines [GEOGRAPHIC_DATA] [PERSON_NAME] Farms [PERSON_NAME] Management Ta…" at bounding box center [711, 312] width 1422 height 625
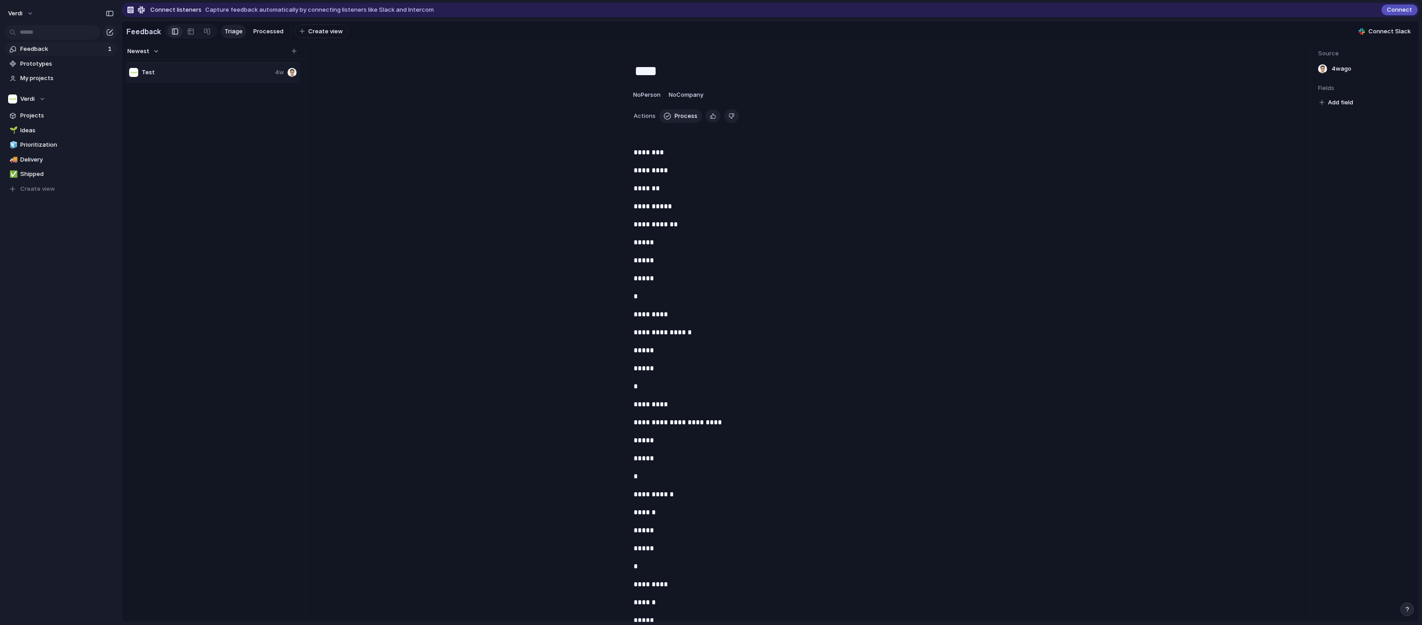
click at [642, 98] on span "No Person" at bounding box center [646, 94] width 27 height 7
click at [572, 112] on div "[PERSON_NAME] [PERSON_NAME] Nart Barileva" at bounding box center [711, 312] width 1422 height 625
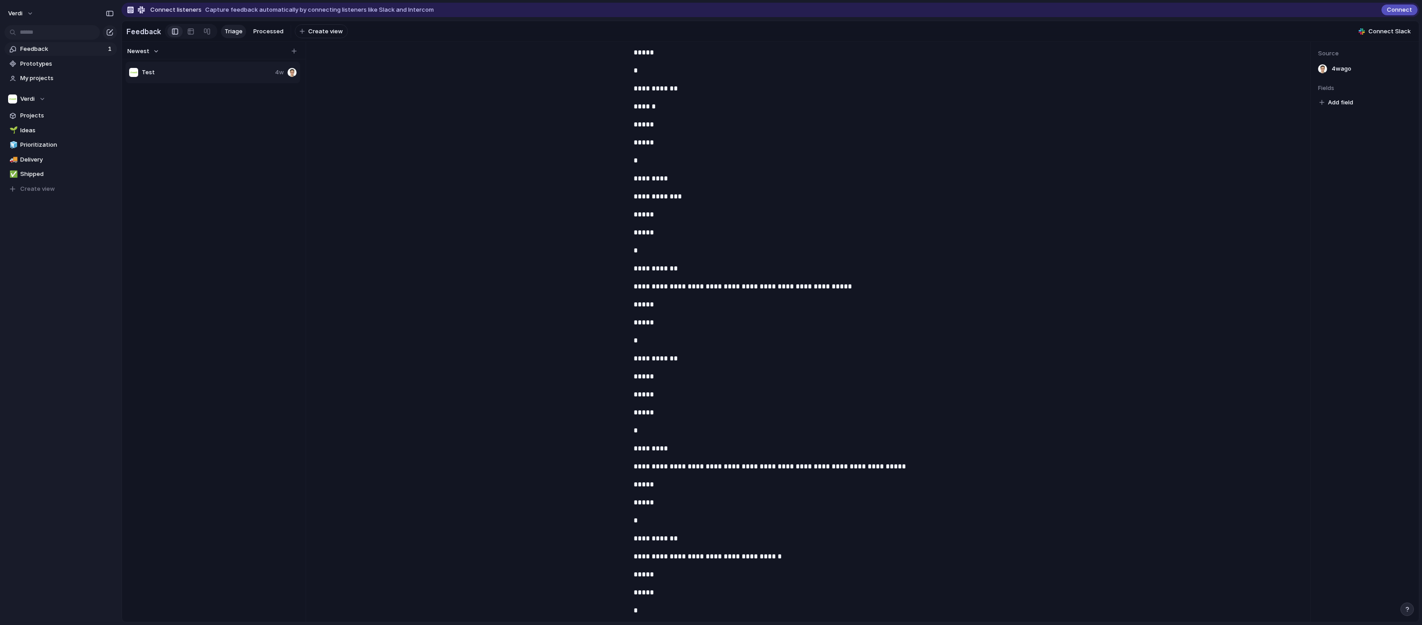
scroll to position [5819, 0]
